Goal: Find contact information: Find contact information

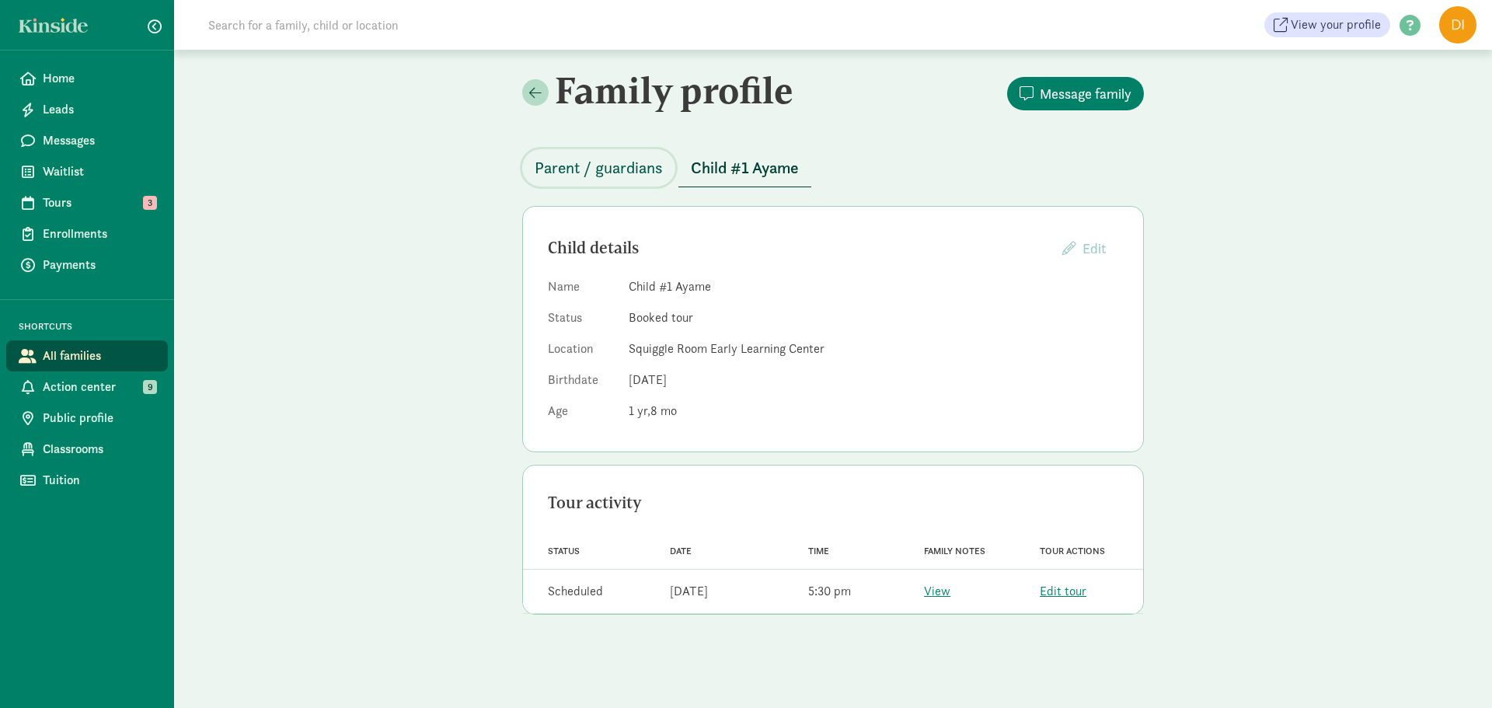
click at [637, 162] on span "Parent / guardians" at bounding box center [598, 167] width 128 height 25
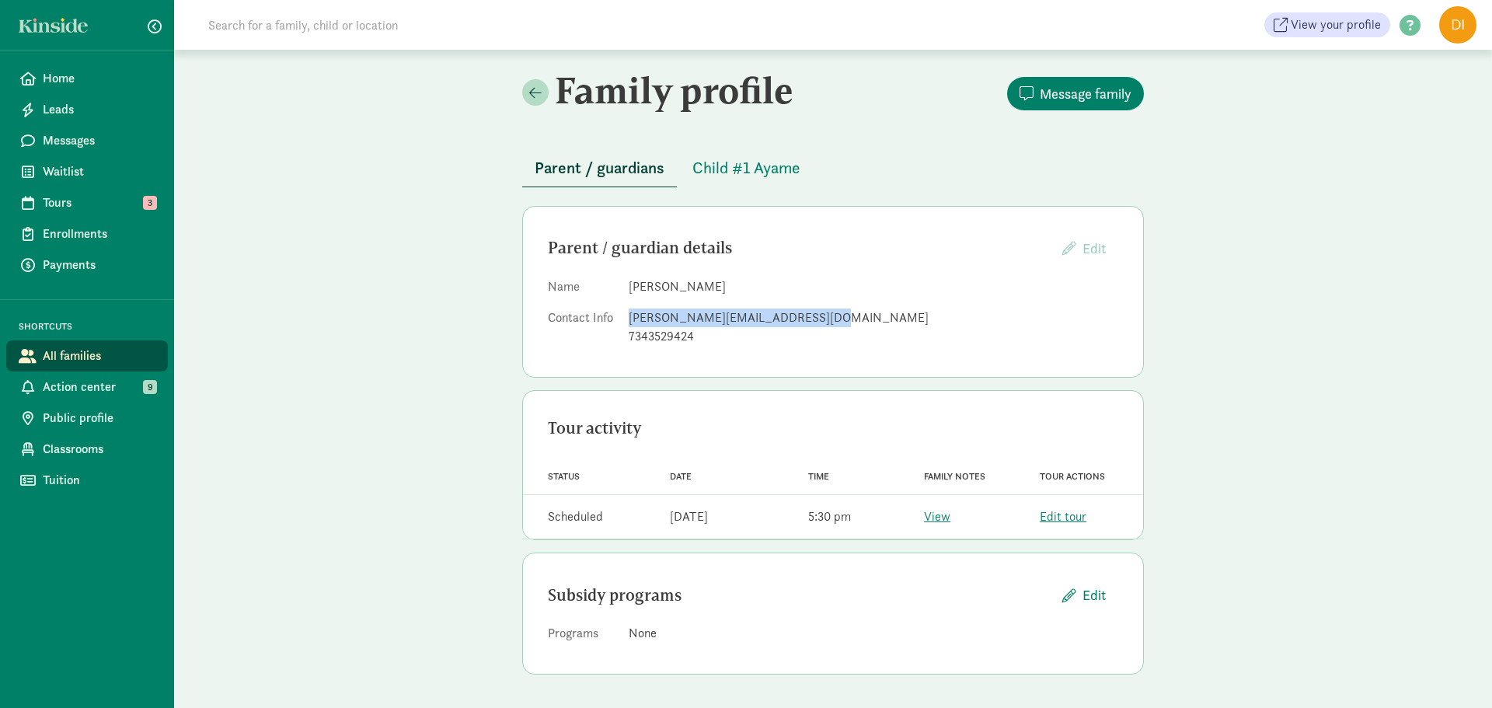
drag, startPoint x: 827, startPoint y: 316, endPoint x: 632, endPoint y: 320, distance: 195.8
click at [625, 320] on dl "Name [PERSON_NAME] Contact Info [PERSON_NAME][EMAIL_ADDRESS][DOMAIN_NAME] 73435…" at bounding box center [833, 314] width 570 height 75
copy div "[PERSON_NAME][EMAIL_ADDRESS][DOMAIN_NAME]"
click at [935, 357] on div "Parent / guardian details Edit Providers cannot edit parents who have created a…" at bounding box center [832, 292] width 621 height 172
click at [1203, 291] on div "Family profile Message family Parent / guardians Child #1 Ayame Parent / guardi…" at bounding box center [833, 378] width 1318 height 656
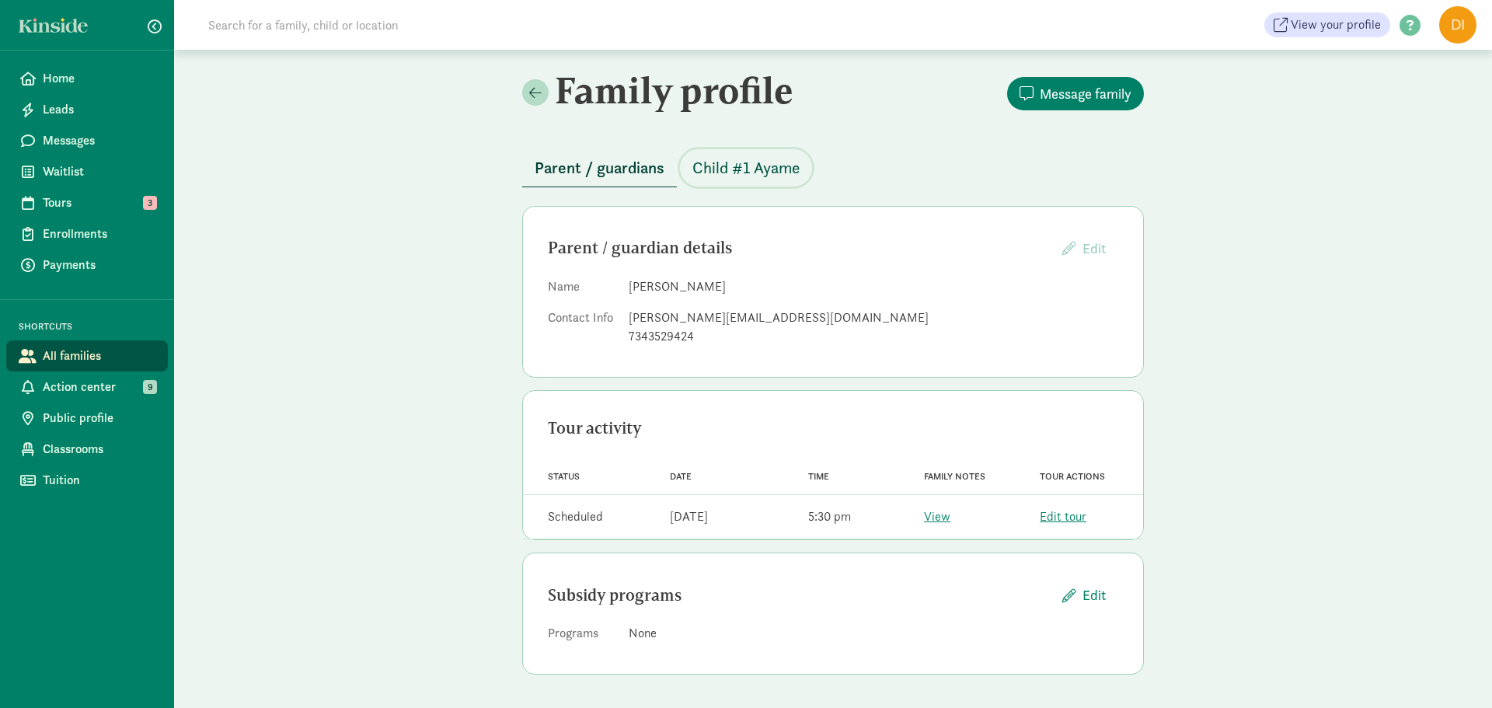
click at [781, 180] on button "Child #1 Ayame" at bounding box center [746, 167] width 132 height 37
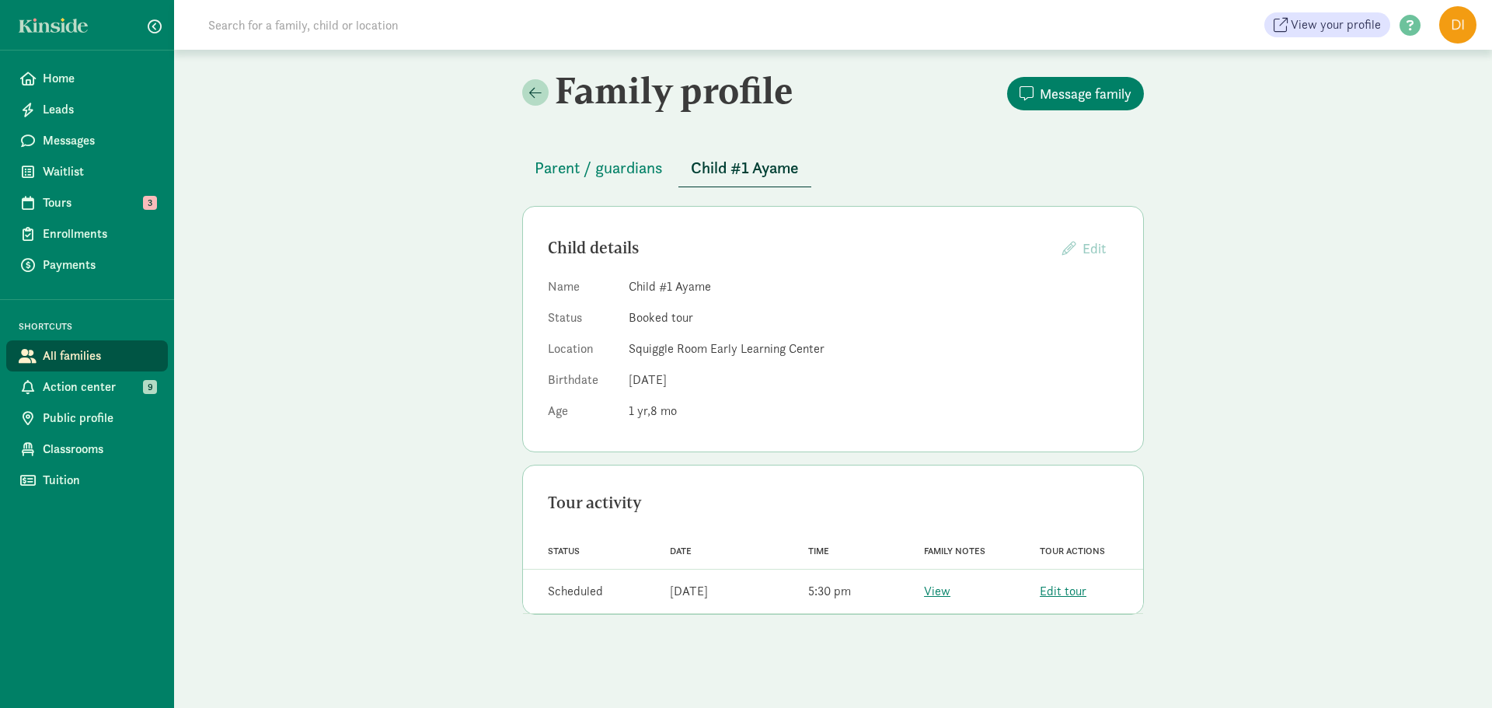
click at [1361, 412] on div "Family profile Message family Parent / guardians Child #1 Ayame Child details E…" at bounding box center [833, 348] width 1318 height 596
